Goal: Task Accomplishment & Management: Manage account settings

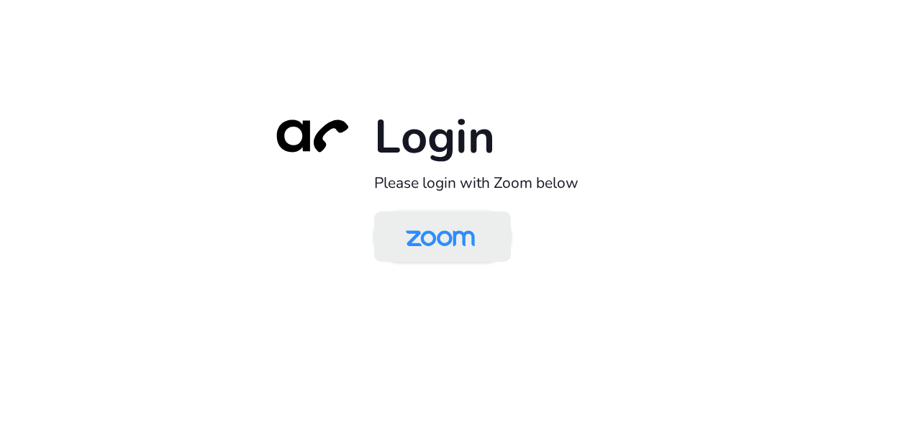
click at [475, 241] on img at bounding box center [440, 238] width 99 height 47
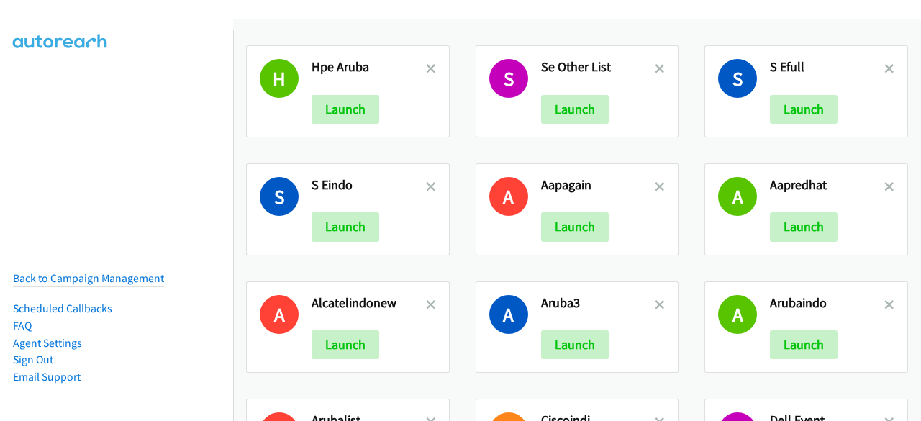
scroll to position [726, 0]
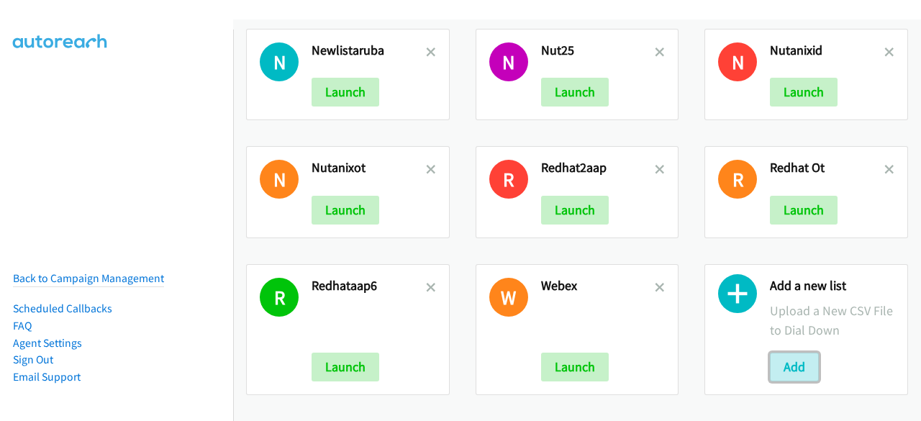
click at [780, 353] on button "Add" at bounding box center [794, 367] width 49 height 29
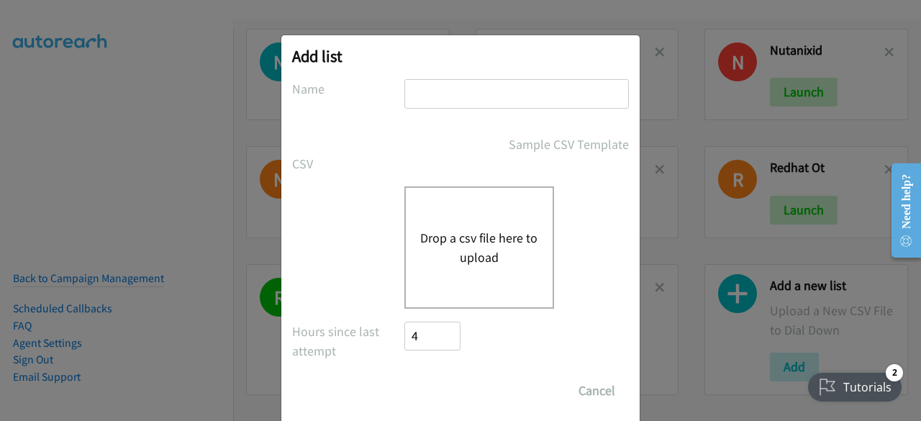
click at [499, 99] on input "text" at bounding box center [517, 94] width 225 height 30
type input "zoomid"
click at [441, 230] on button "Drop a csv file here to upload" at bounding box center [479, 247] width 118 height 39
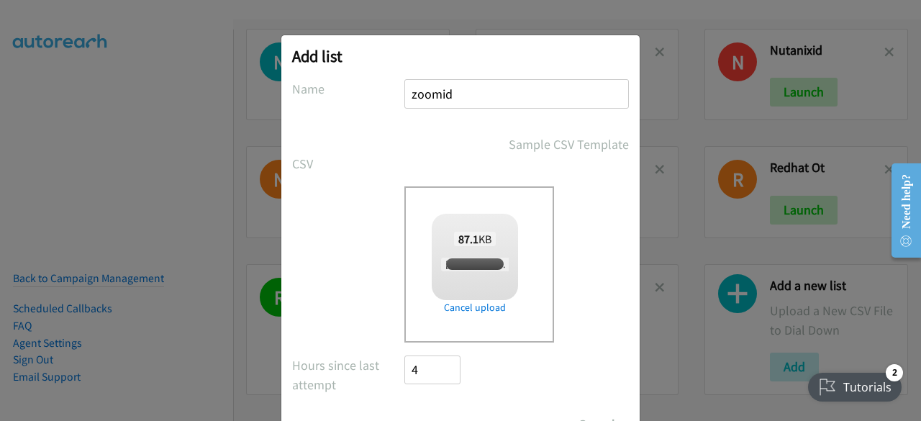
scroll to position [63, 0]
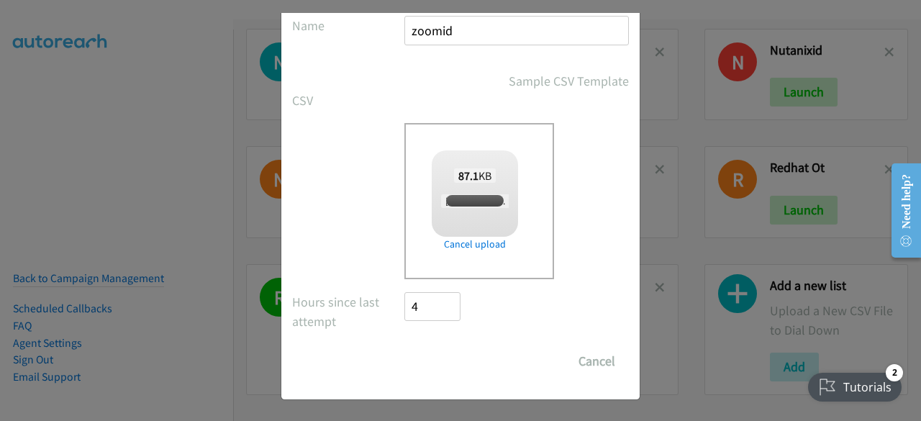
checkbox input "true"
click at [443, 364] on input "Save List" at bounding box center [443, 361] width 76 height 29
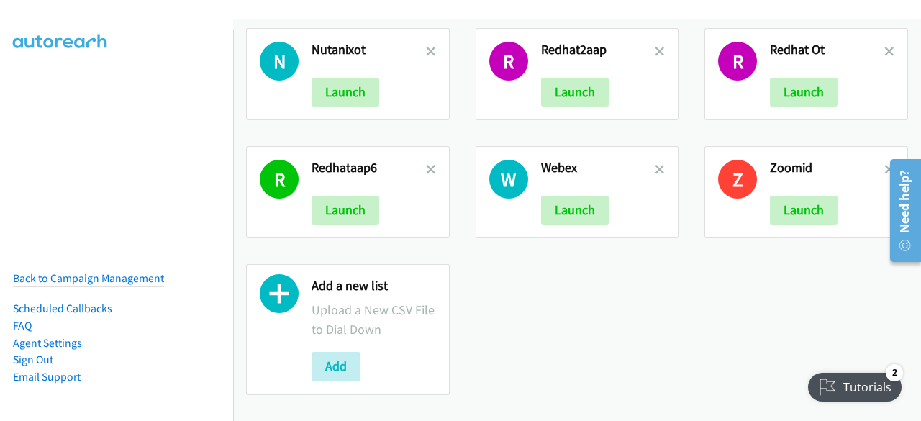
click at [341, 362] on button "Add" at bounding box center [336, 366] width 49 height 29
click at [335, 355] on button "Add" at bounding box center [336, 366] width 49 height 29
click at [348, 352] on button "Add" at bounding box center [336, 366] width 49 height 29
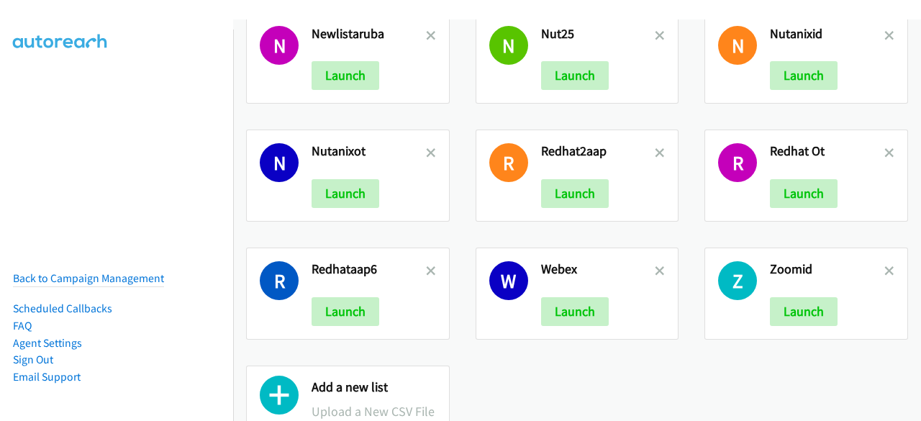
scroll to position [842, 0]
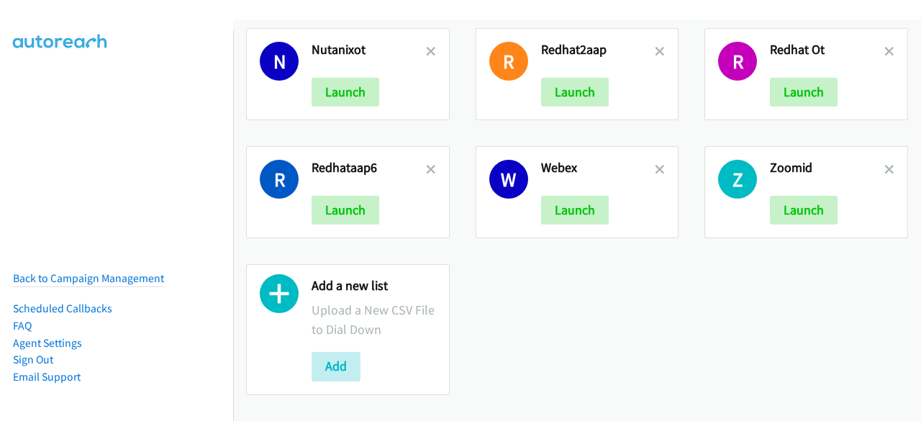
click at [357, 341] on div "Add a new list Upload a New CSV File to Dial Down Add" at bounding box center [374, 330] width 125 height 104
click at [343, 352] on button "Add" at bounding box center [336, 366] width 49 height 29
click at [330, 352] on button "Add" at bounding box center [336, 366] width 49 height 29
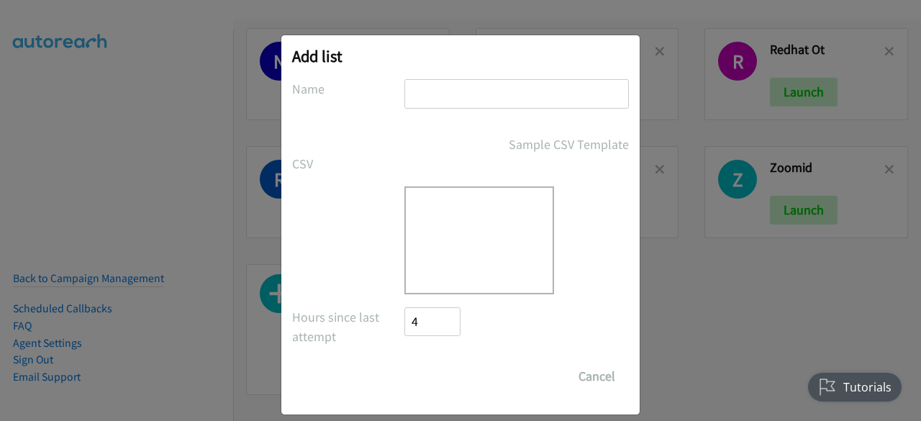
scroll to position [0, 0]
click at [466, 94] on input "text" at bounding box center [517, 94] width 225 height 30
type input "zoomid"
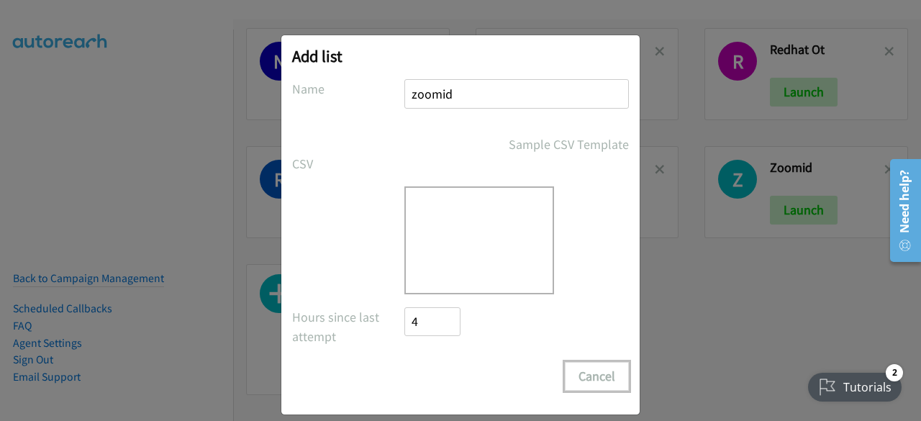
click at [588, 376] on button "Cancel" at bounding box center [597, 376] width 64 height 29
click at [361, 286] on div at bounding box center [460, 240] width 337 height 108
click at [467, 106] on input "zoomid" at bounding box center [517, 94] width 225 height 30
click at [350, 244] on div at bounding box center [460, 240] width 337 height 108
click at [600, 382] on button "Cancel" at bounding box center [597, 376] width 64 height 29
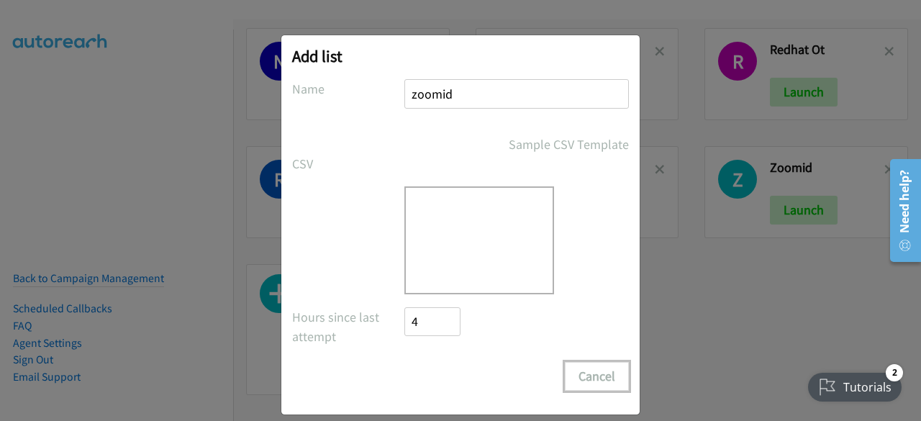
click at [600, 382] on button "Cancel" at bounding box center [597, 376] width 64 height 29
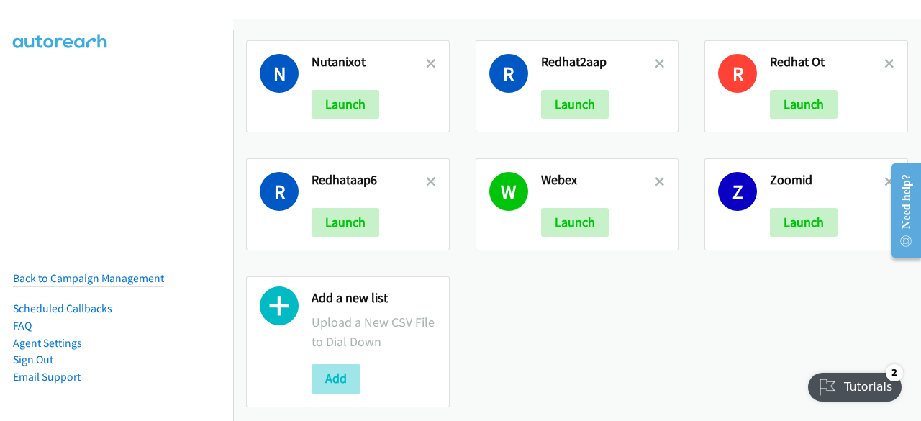
scroll to position [831, 0]
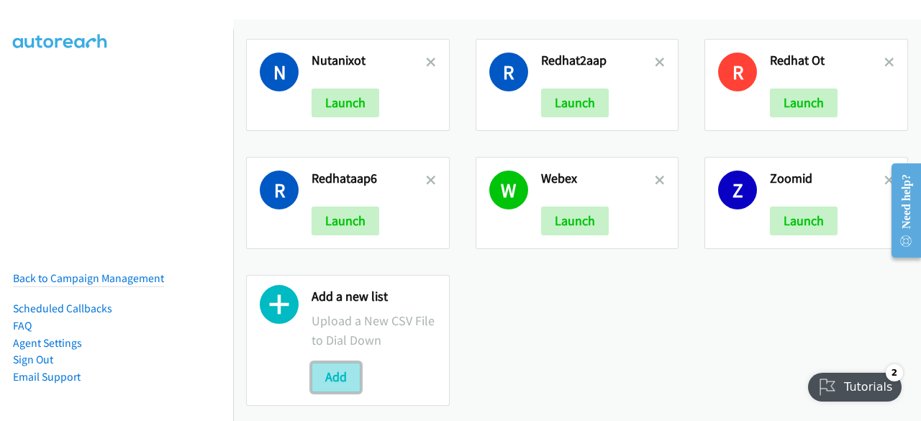
click at [343, 368] on button "Add" at bounding box center [336, 377] width 49 height 29
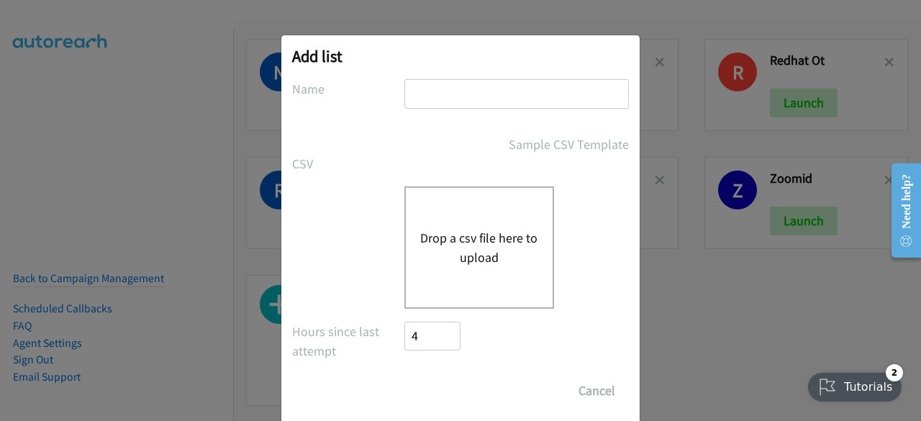
click at [474, 85] on input "text" at bounding box center [517, 94] width 225 height 30
type input "zoomid"
click at [425, 279] on div "Drop a csv file here to upload" at bounding box center [480, 247] width 150 height 122
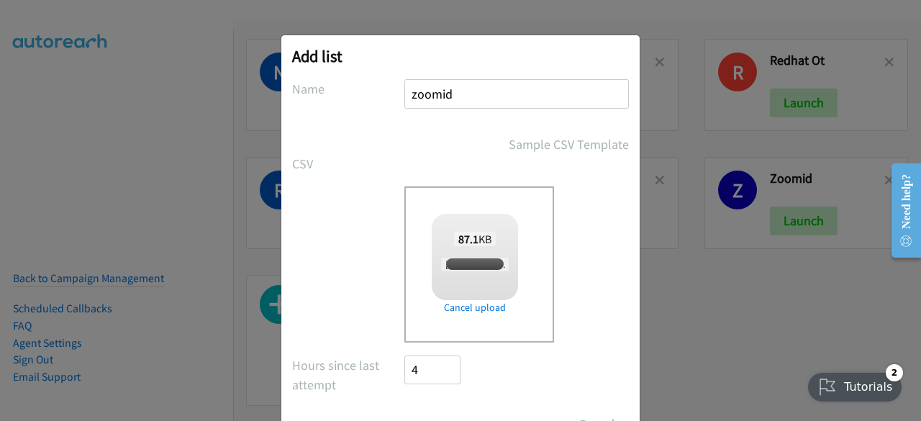
scroll to position [63, 0]
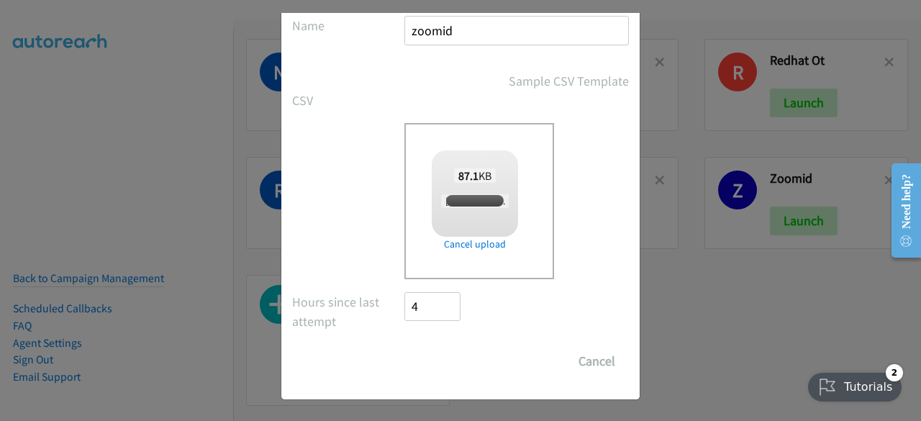
checkbox input "true"
click at [425, 366] on input "Save List" at bounding box center [443, 361] width 76 height 29
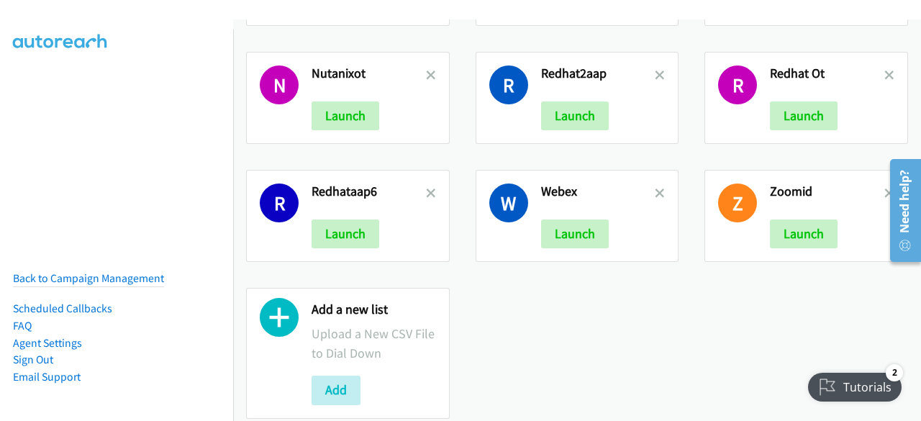
scroll to position [842, 0]
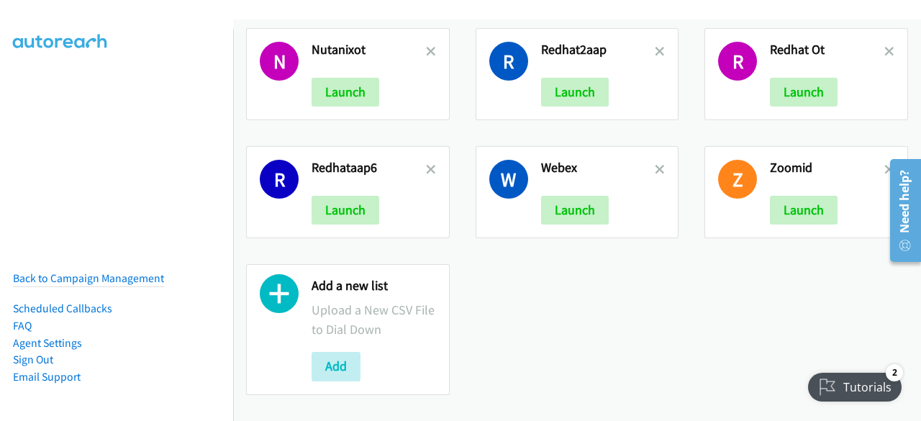
drag, startPoint x: 0, startPoint y: 3, endPoint x: 880, endPoint y: 158, distance: 893.2
click at [880, 158] on iframe at bounding box center [900, 210] width 41 height 114
click at [885, 166] on icon at bounding box center [890, 171] width 10 height 10
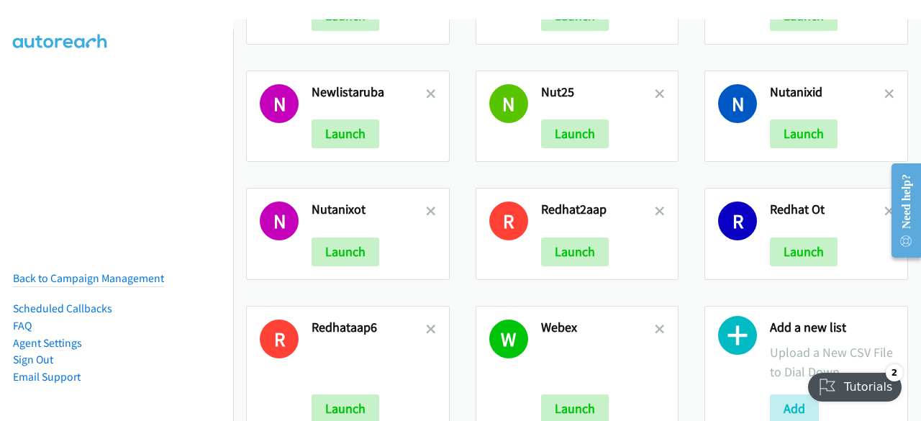
scroll to position [726, 0]
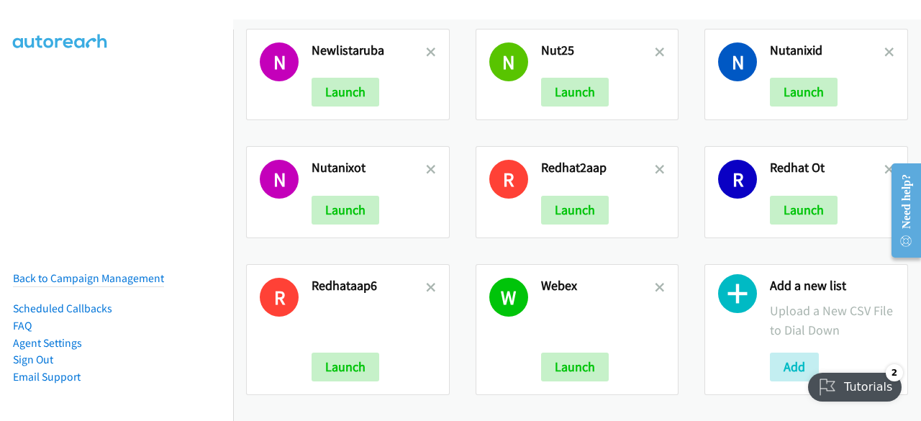
drag, startPoint x: 661, startPoint y: 161, endPoint x: 644, endPoint y: 161, distance: 17.3
click at [644, 161] on div "R Redhat2aap Launch" at bounding box center [578, 192] width 204 height 92
click at [644, 161] on h2 "Redhat2aap" at bounding box center [598, 168] width 114 height 17
click at [657, 166] on icon at bounding box center [660, 171] width 10 height 10
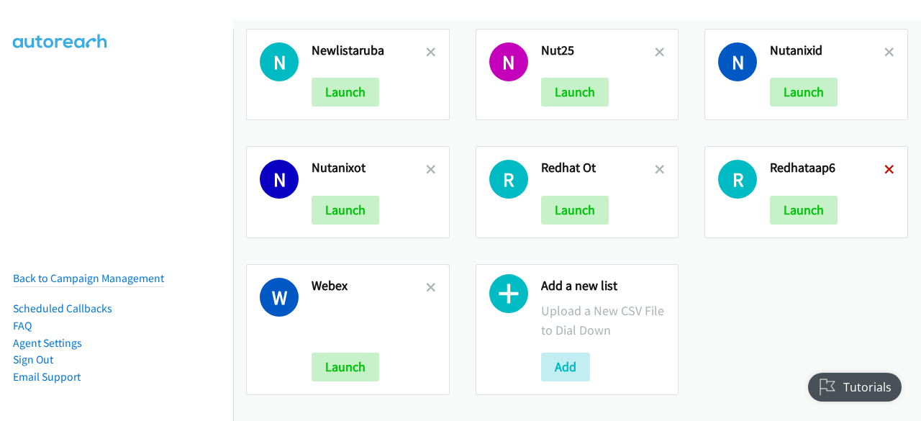
click at [885, 166] on icon at bounding box center [890, 171] width 10 height 10
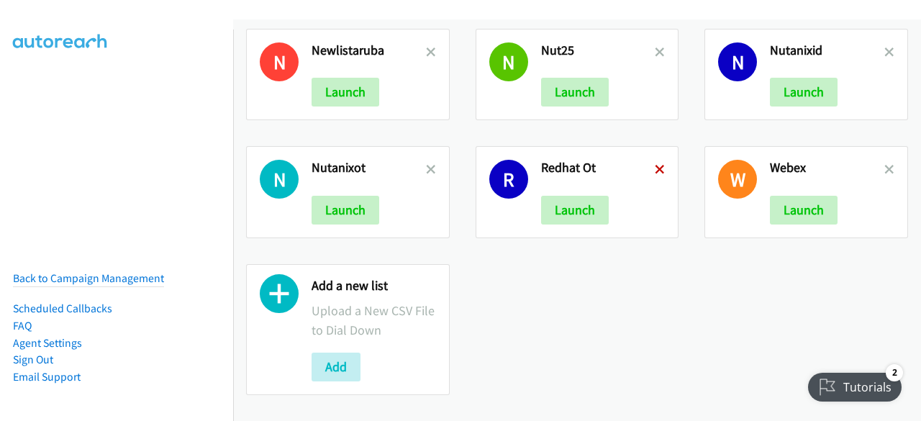
click at [655, 166] on icon at bounding box center [660, 171] width 10 height 10
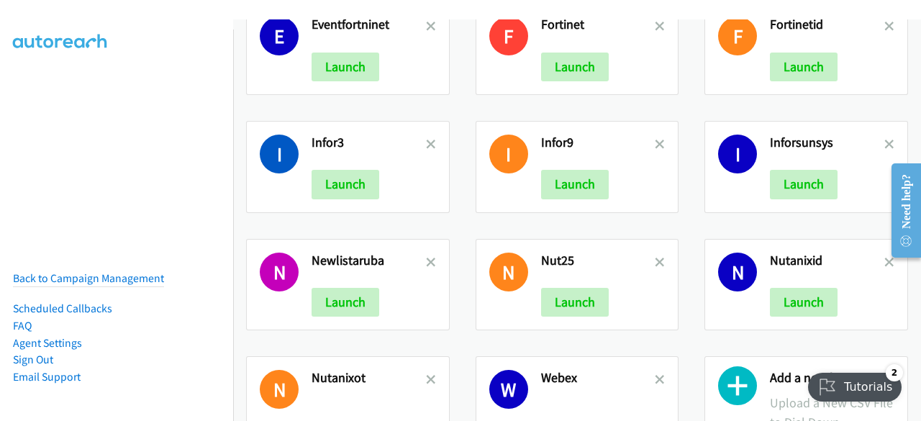
scroll to position [609, 0]
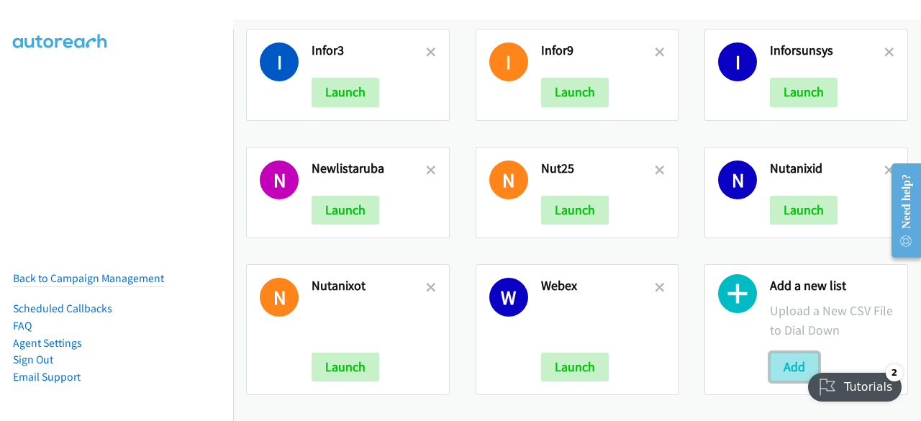
click at [784, 361] on button "Add" at bounding box center [794, 367] width 49 height 29
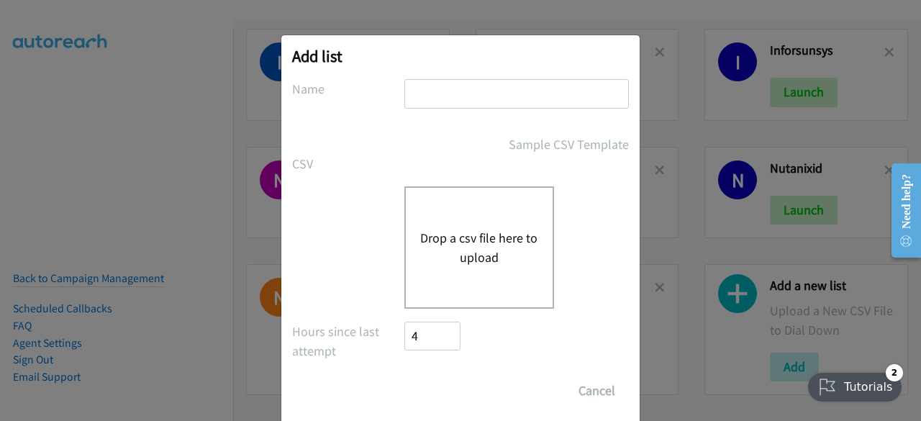
click at [430, 86] on input "text" at bounding box center [517, 94] width 225 height 30
type input "zoomcx"
click at [456, 240] on button "Drop a csv file here to upload" at bounding box center [479, 247] width 118 height 39
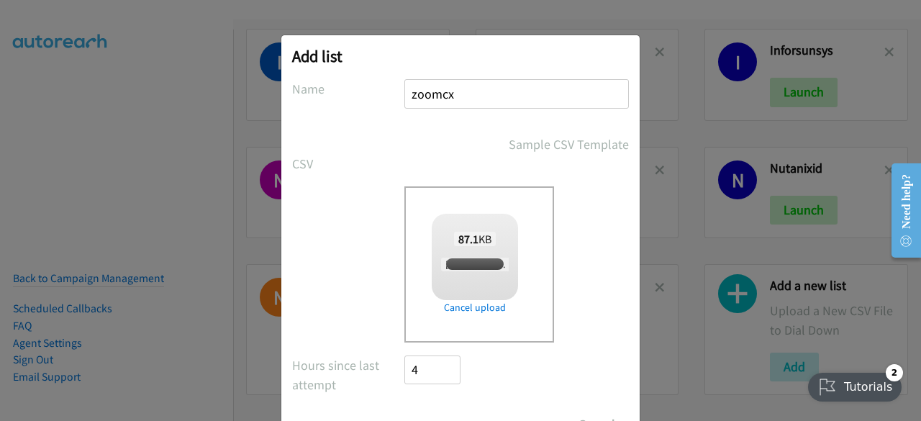
scroll to position [63, 0]
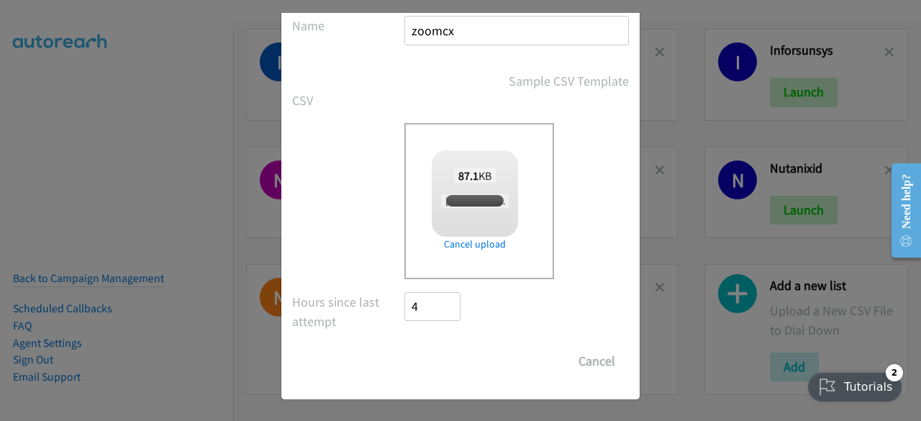
checkbox input "true"
click at [422, 366] on input "Save List" at bounding box center [443, 361] width 76 height 29
